Goal: Find specific page/section: Find specific page/section

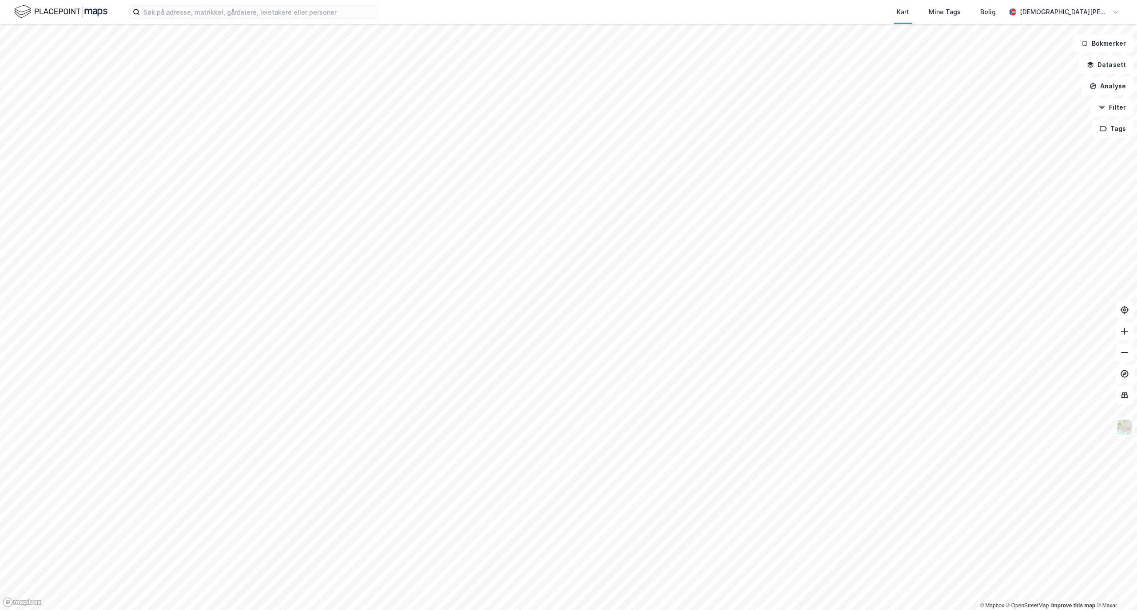
click at [212, 3] on div "Kart Mine Tags Bolig [PERSON_NAME]" at bounding box center [568, 12] width 1137 height 24
click at [209, 5] on label at bounding box center [253, 12] width 249 height 14
click at [209, 5] on input at bounding box center [258, 11] width 237 height 13
click at [173, 15] on input at bounding box center [258, 11] width 237 height 13
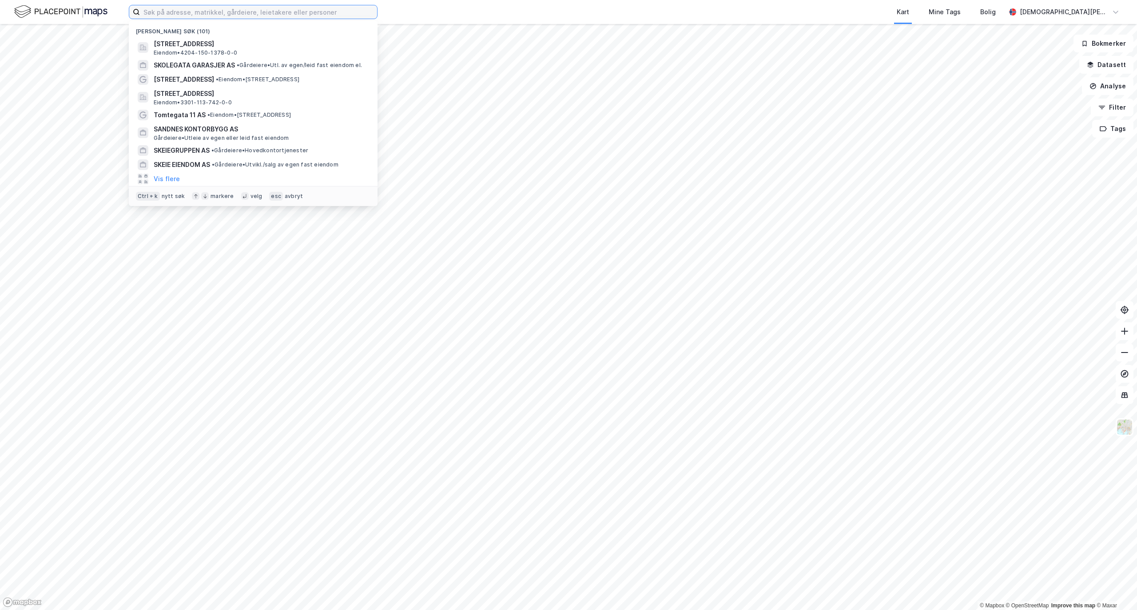
paste input "[PERSON_NAME] AS"
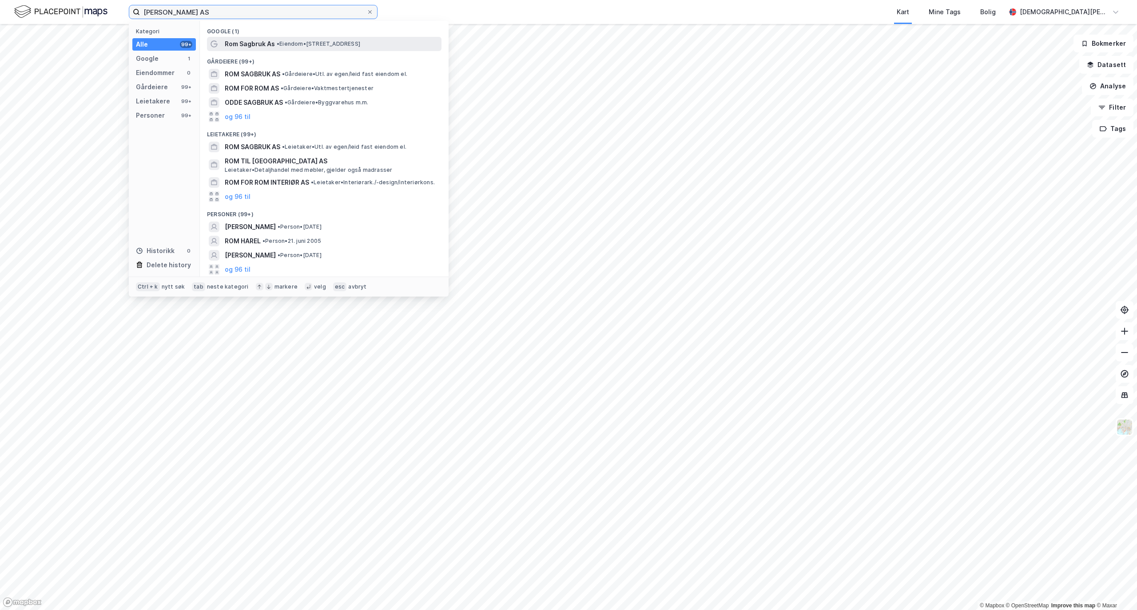
type input "[PERSON_NAME] AS"
click at [254, 44] on span "Rom Sagbruk As" at bounding box center [250, 44] width 50 height 11
